Goal: Use online tool/utility: Use online tool/utility

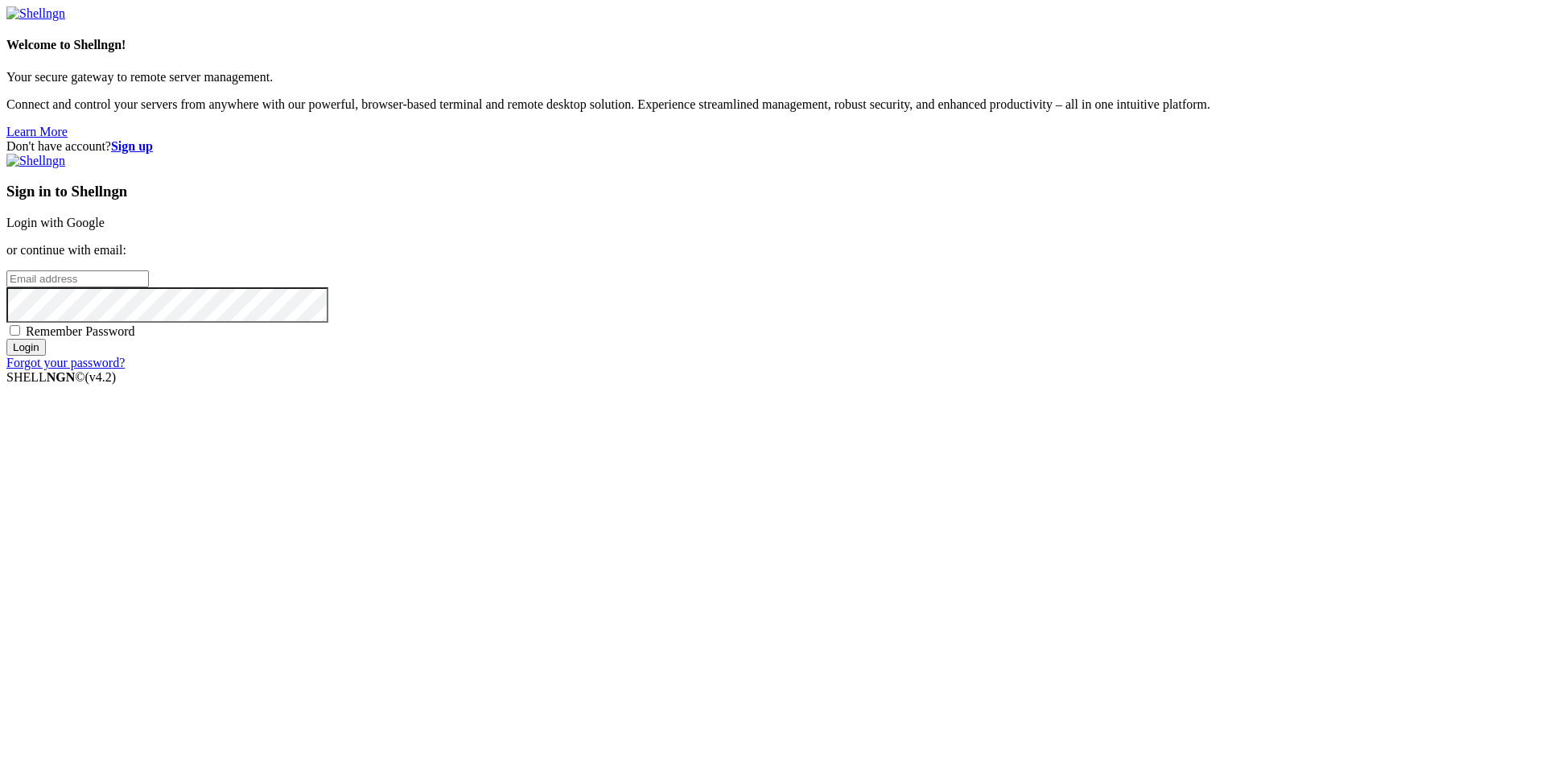
click at [105, 229] on link "Login with Google" at bounding box center [55, 223] width 98 height 14
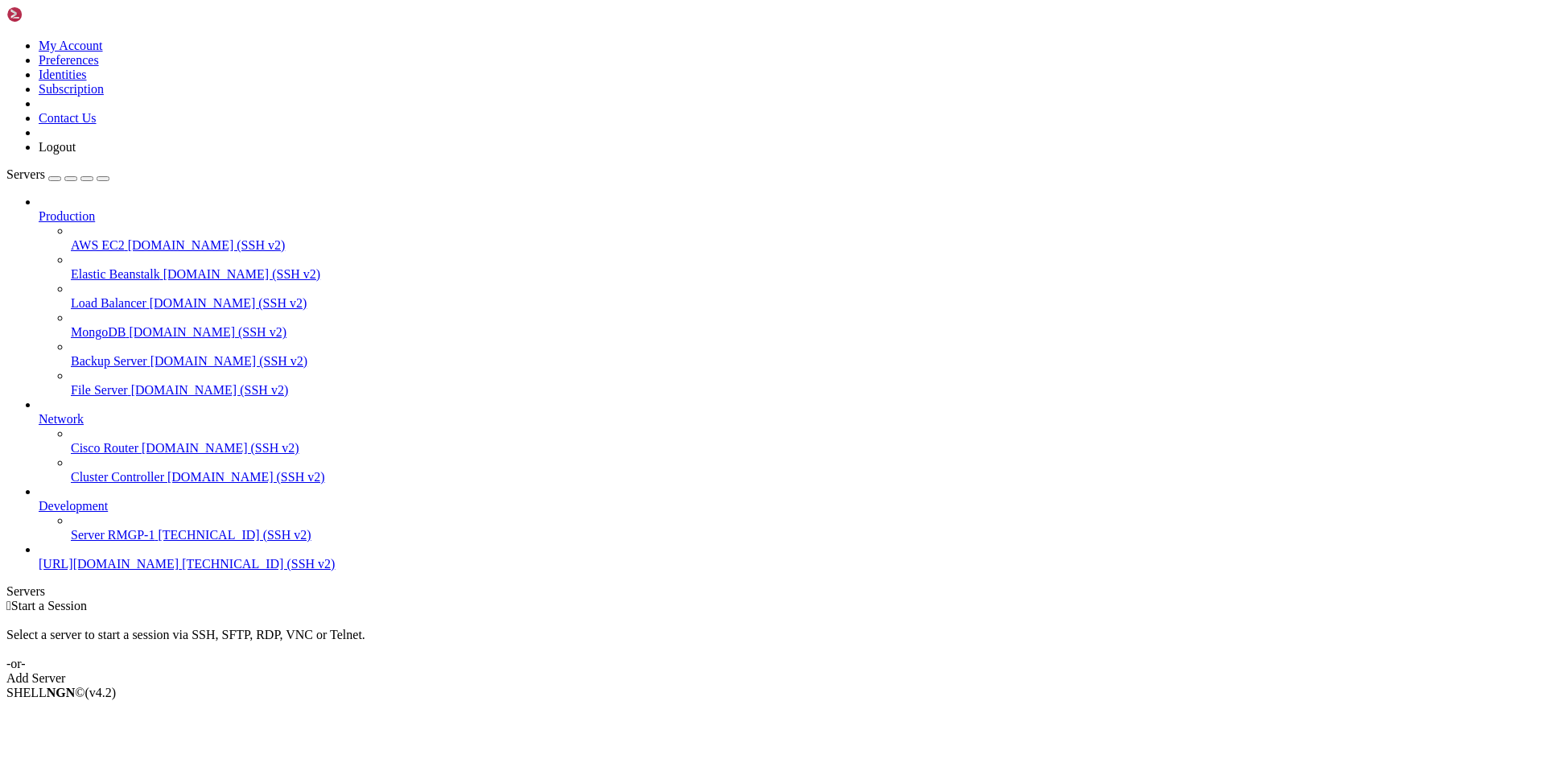
click at [158, 542] on span "[TECHNICAL_ID] (SSH v2)" at bounding box center [234, 535] width 153 height 14
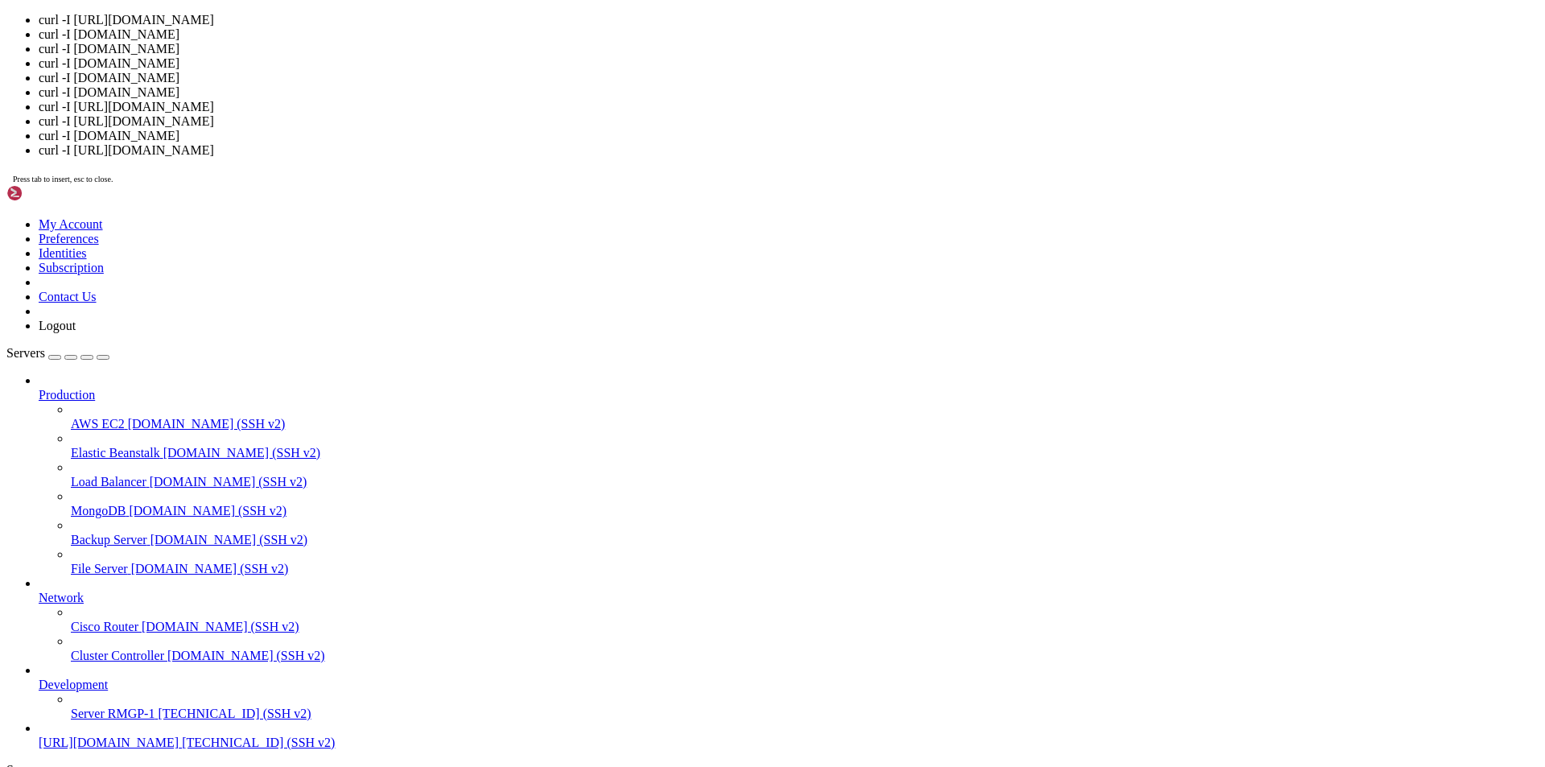
scroll to position [7, 2]
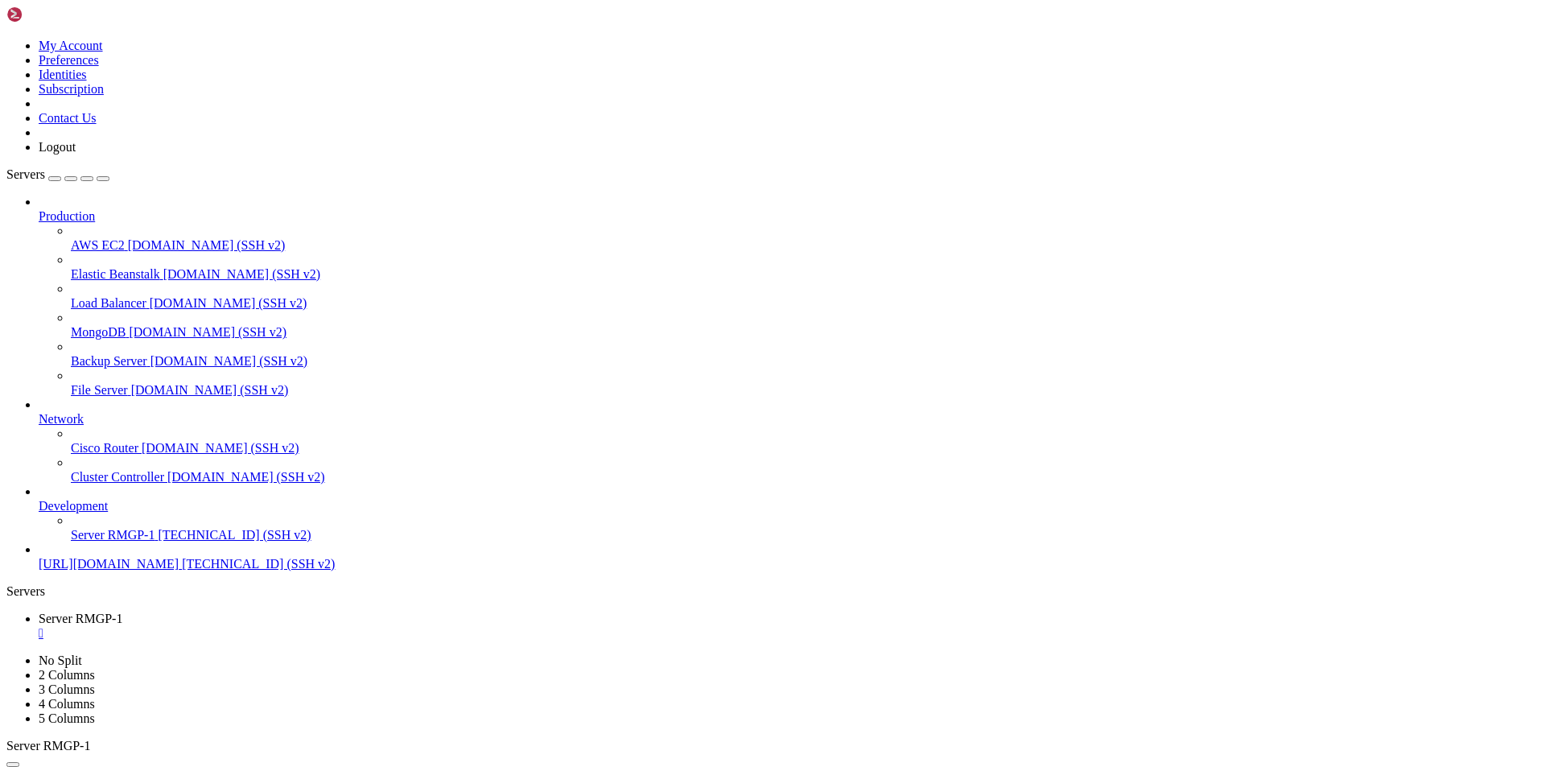
drag, startPoint x: 240, startPoint y: 1510, endPoint x: 117, endPoint y: 1461, distance: 132.6
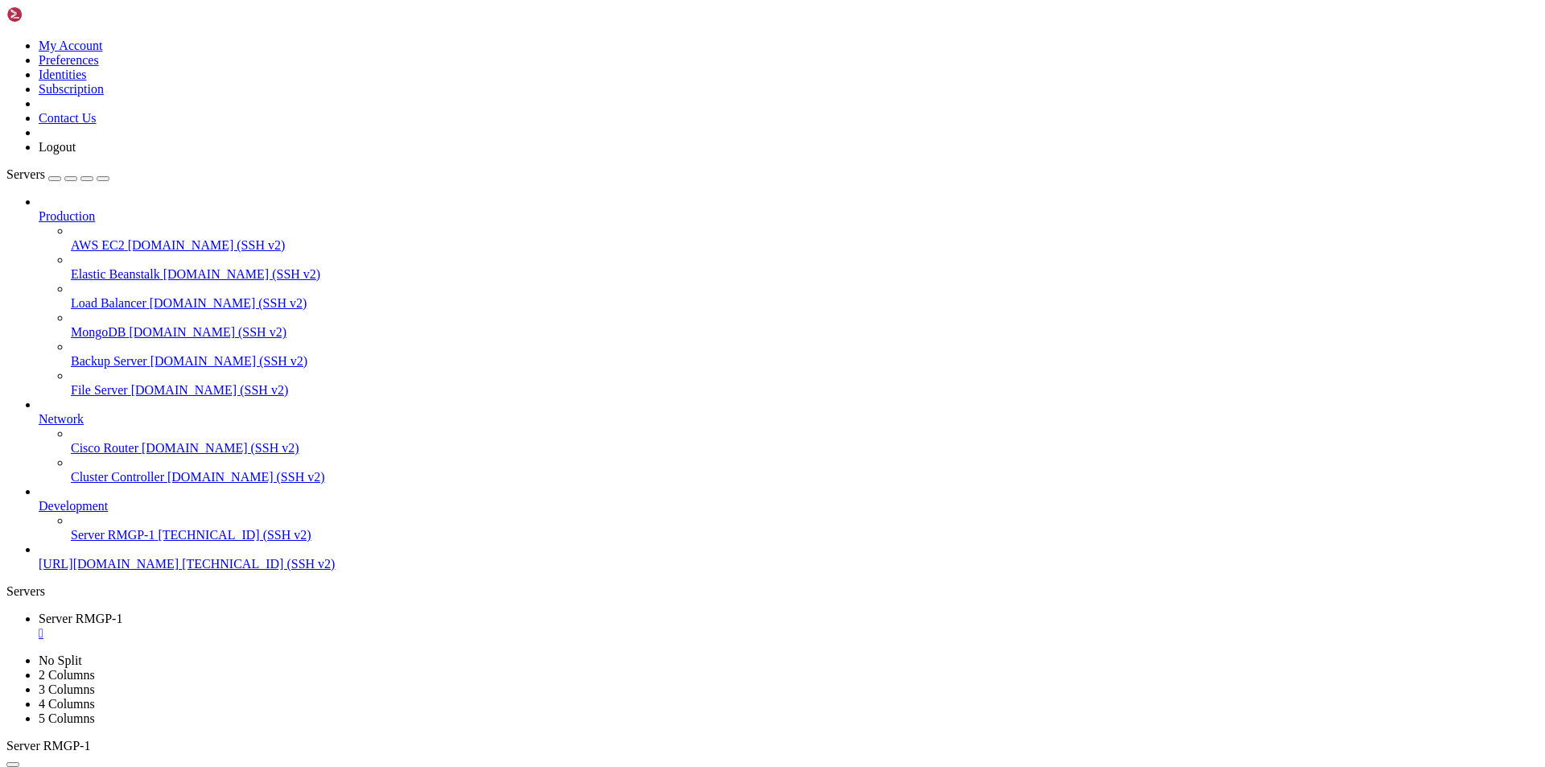
drag, startPoint x: 185, startPoint y: 1568, endPoint x: 115, endPoint y: 1553, distance: 71.5
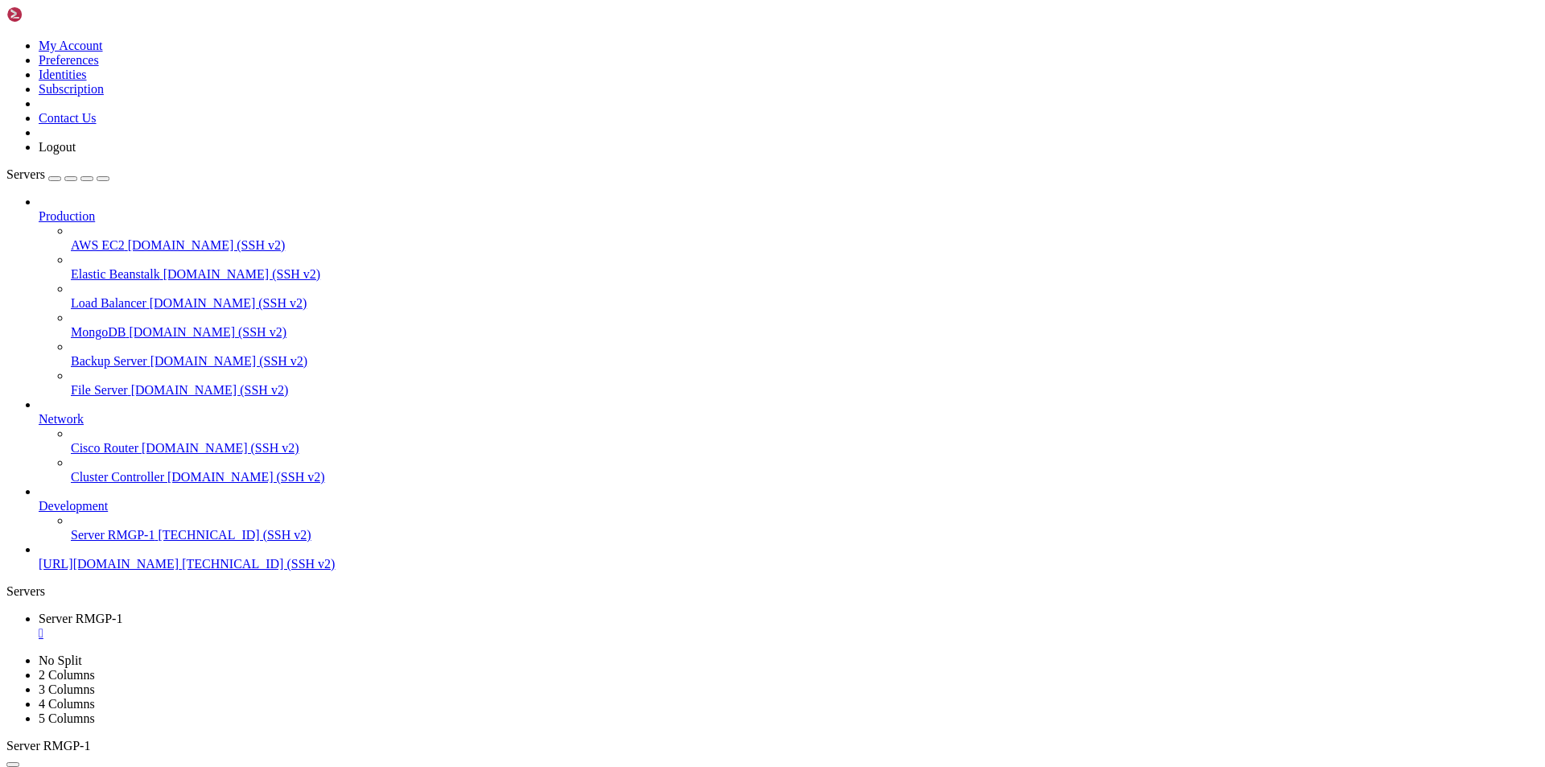
scroll to position [2478, 0]
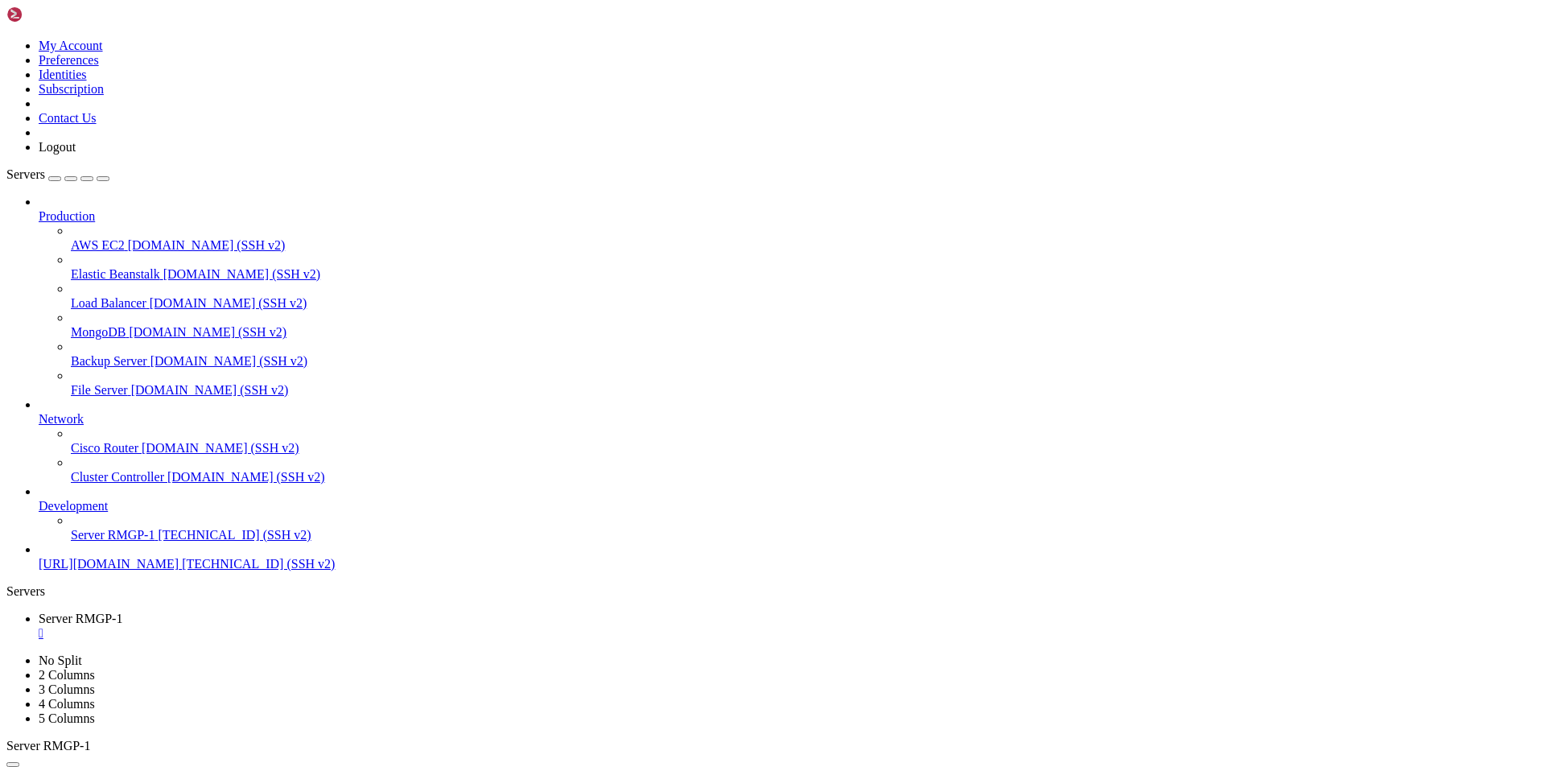
scroll to position [7226, 0]
